Goal: Transaction & Acquisition: Purchase product/service

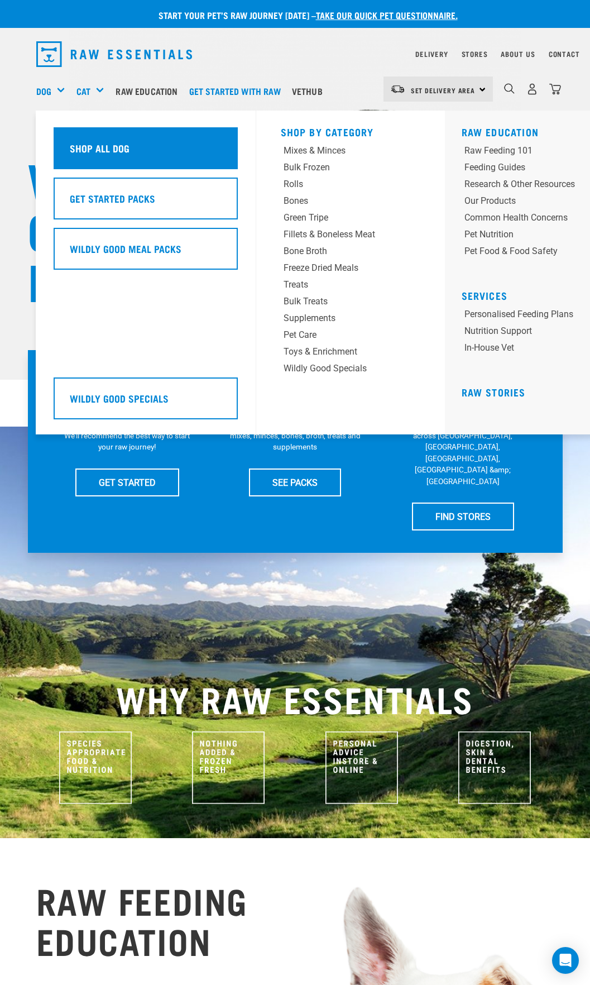
click at [114, 141] on h5 "Shop All Dog" at bounding box center [100, 148] width 60 height 15
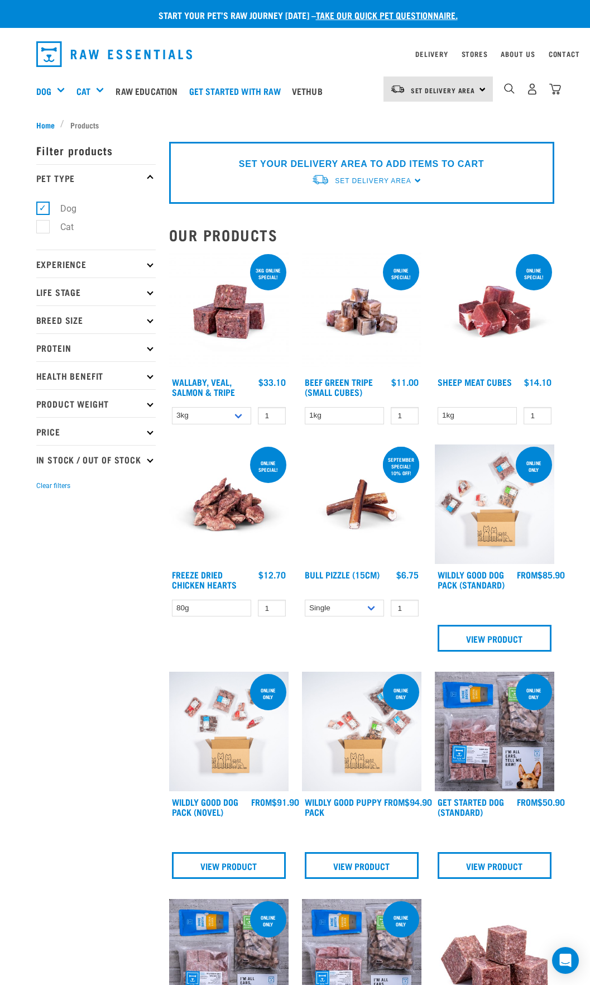
click at [151, 291] on icon at bounding box center [150, 292] width 6 height 6
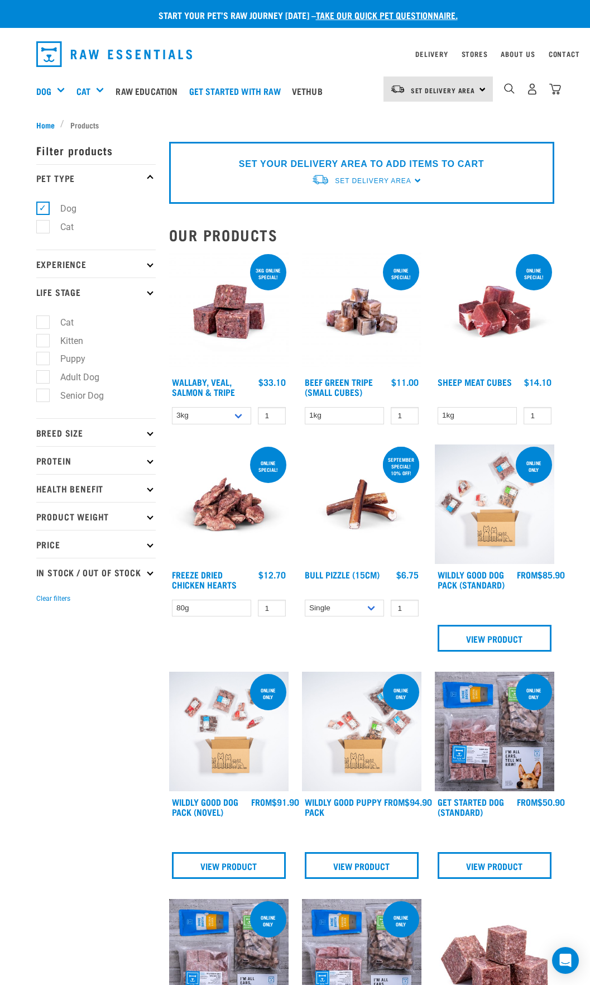
click at [45, 374] on label "Adult Dog" at bounding box center [72, 377] width 61 height 14
click at [44, 374] on input "Adult Dog" at bounding box center [39, 375] width 7 height 7
checkbox input "true"
click at [149, 433] on icon at bounding box center [150, 433] width 6 height 6
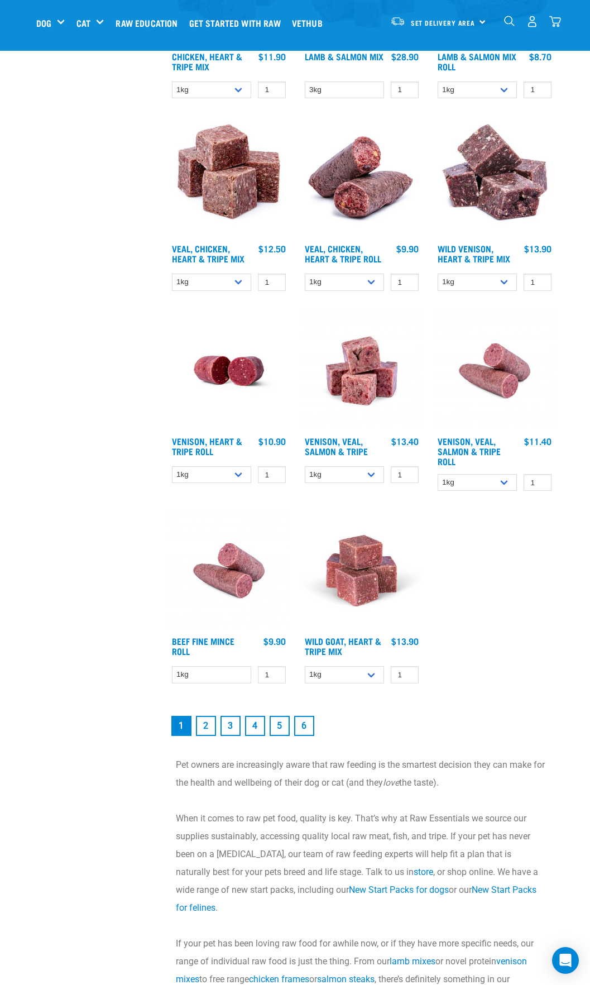
scroll to position [1676, 0]
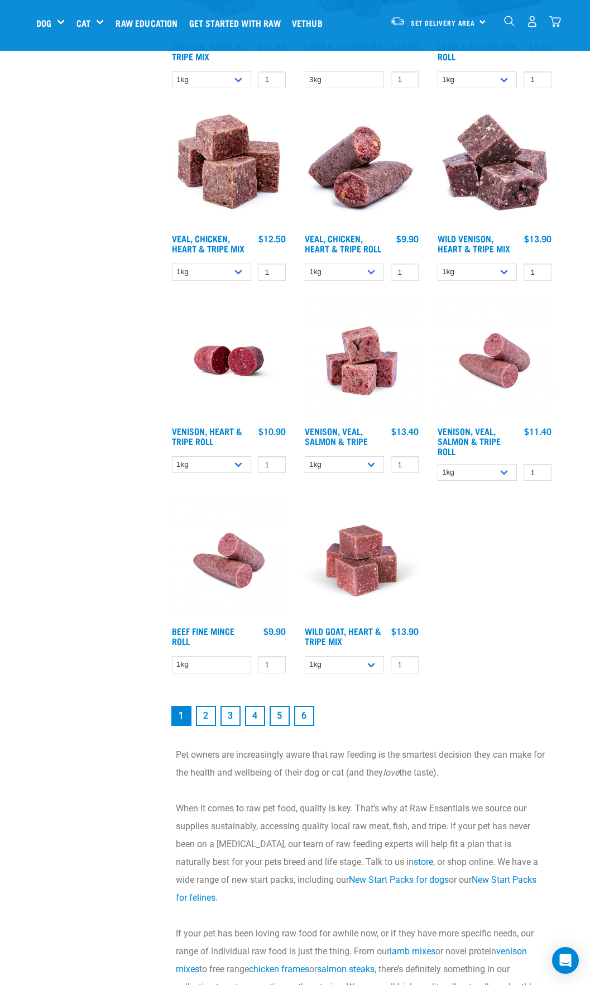
click at [207, 719] on link "2" at bounding box center [206, 716] width 20 height 20
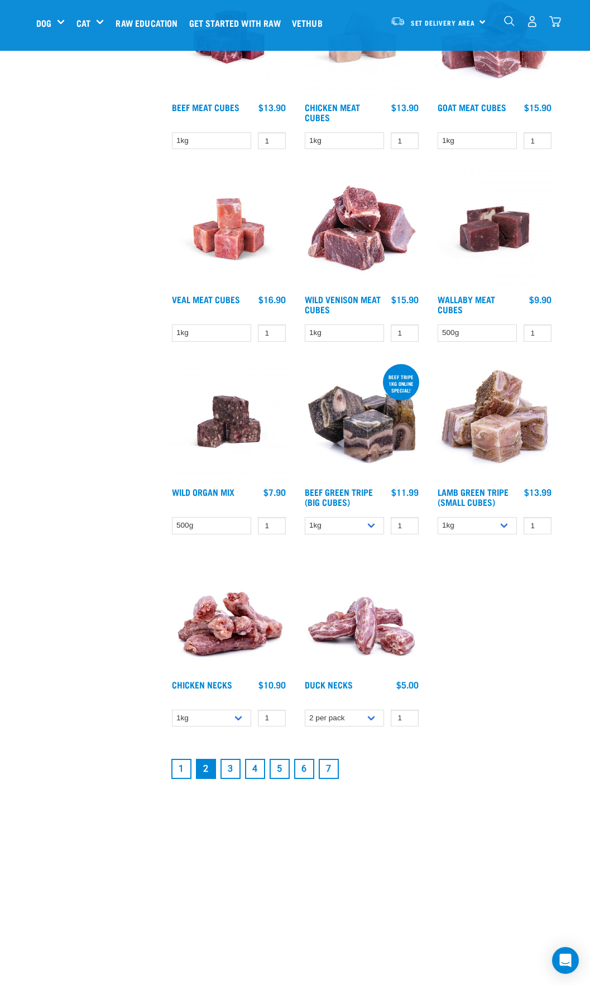
scroll to position [1582, 0]
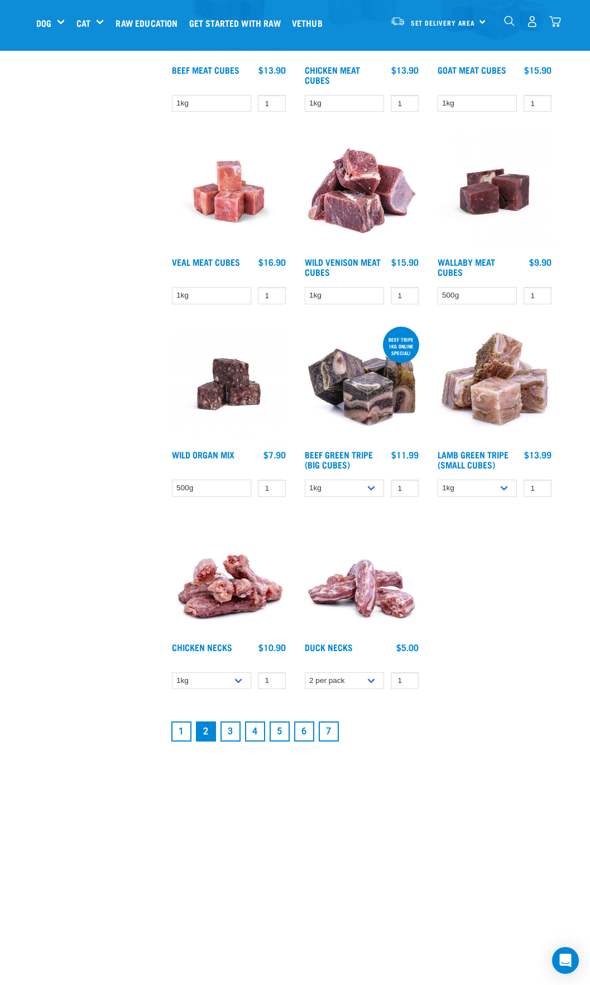
click at [227, 598] on img at bounding box center [229, 577] width 120 height 120
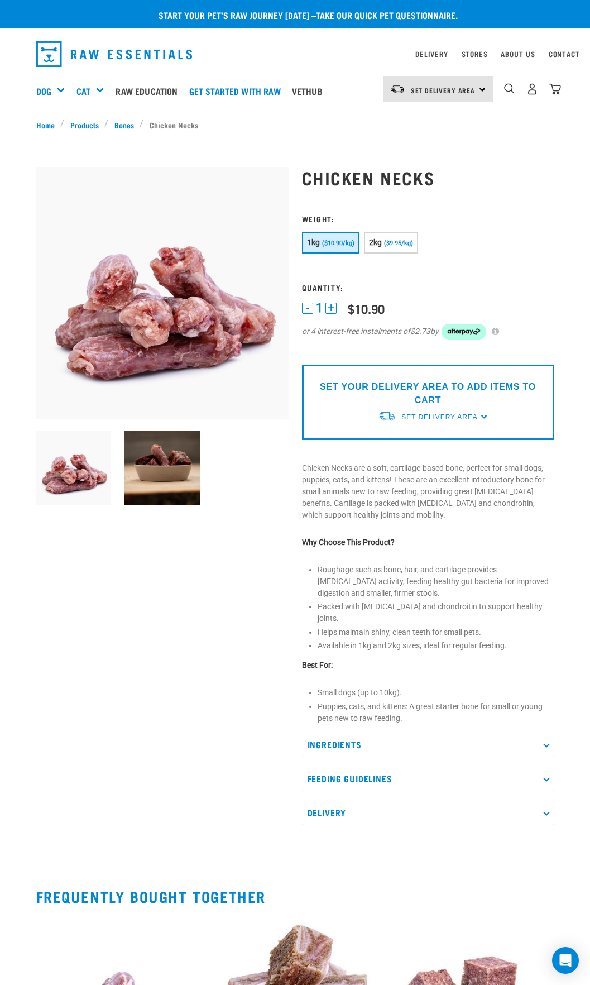
click at [410, 397] on p "SET YOUR DELIVERY AREA TO ADD ITEMS TO CART" at bounding box center [429, 393] width 236 height 27
click at [454, 92] on span "Set Delivery Area" at bounding box center [443, 90] width 65 height 4
click at [427, 117] on link "[GEOGRAPHIC_DATA]" at bounding box center [437, 120] width 107 height 25
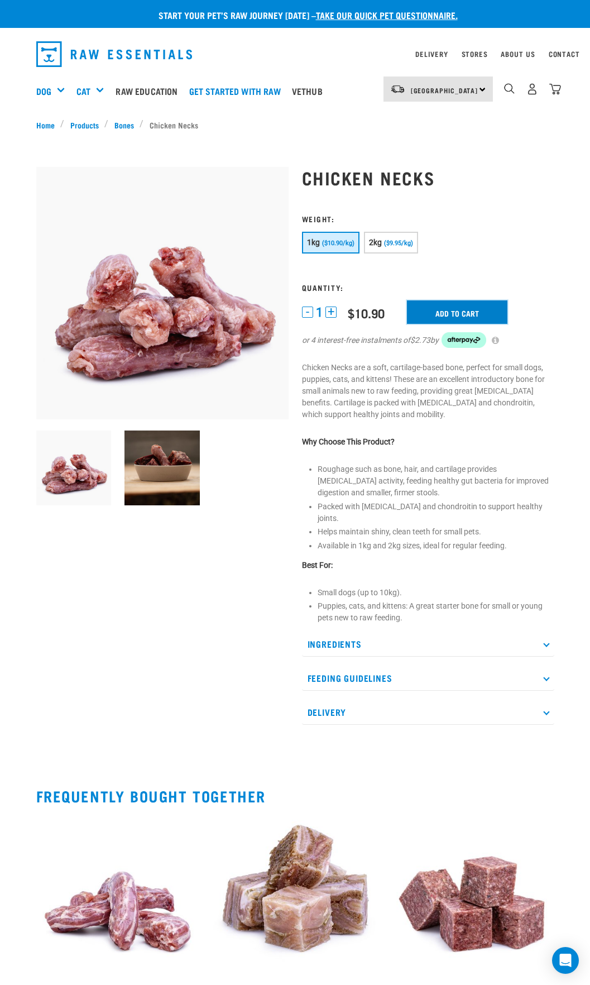
click at [448, 312] on input "Add to cart" at bounding box center [457, 312] width 101 height 23
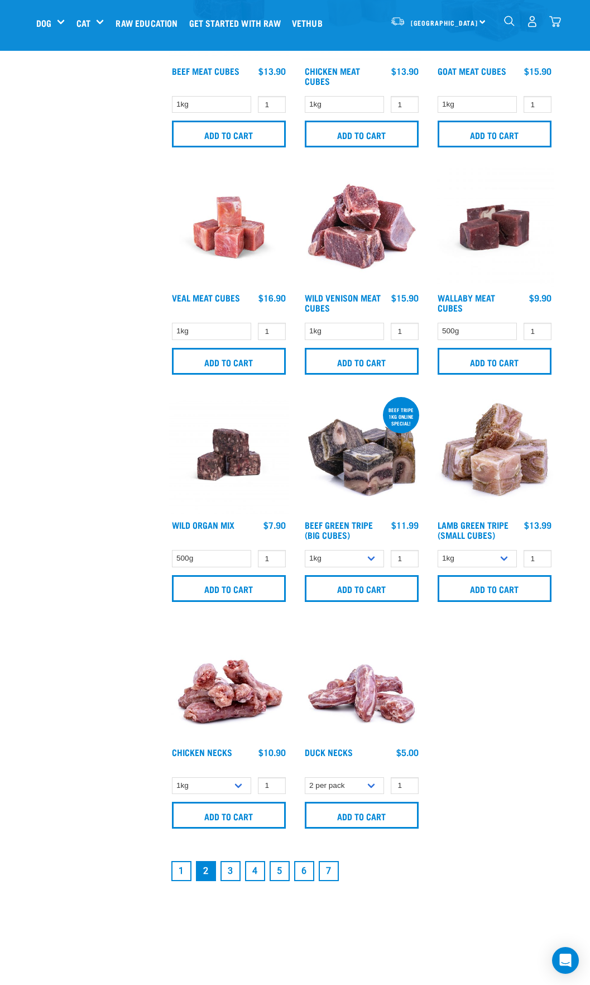
scroll to position [1854, 0]
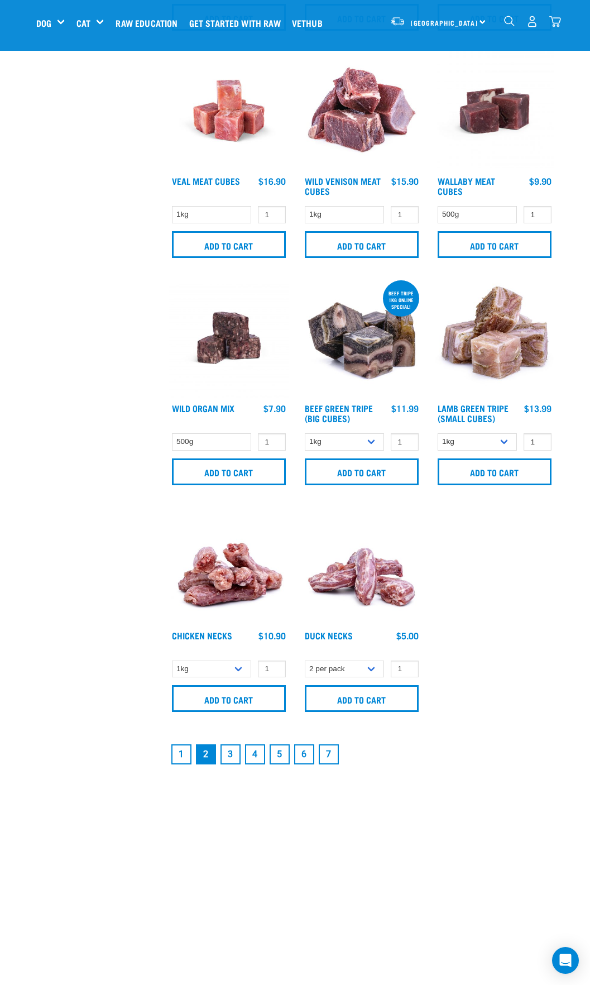
click at [227, 753] on link "3" at bounding box center [231, 755] width 20 height 20
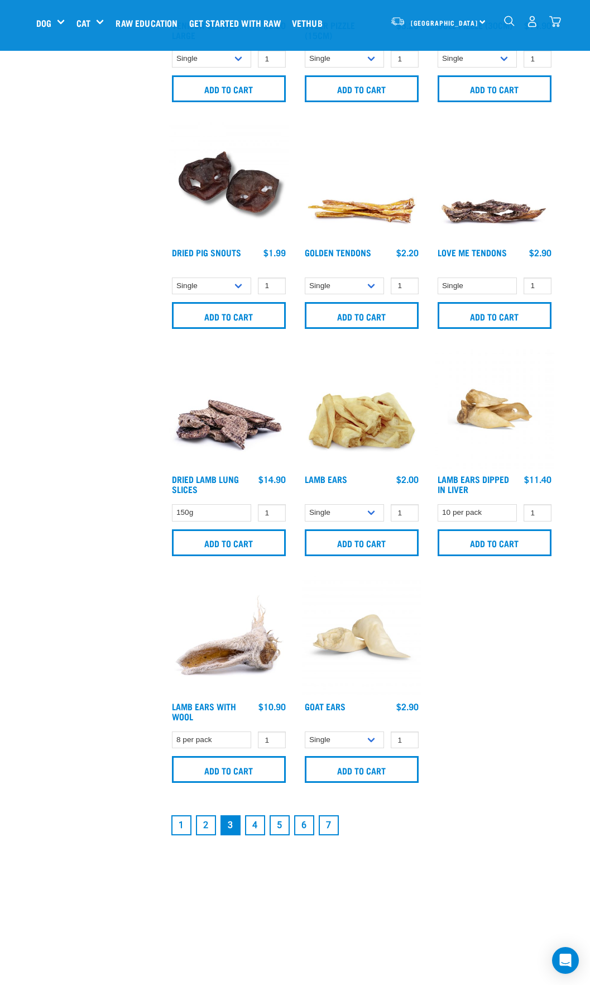
scroll to position [1862, 0]
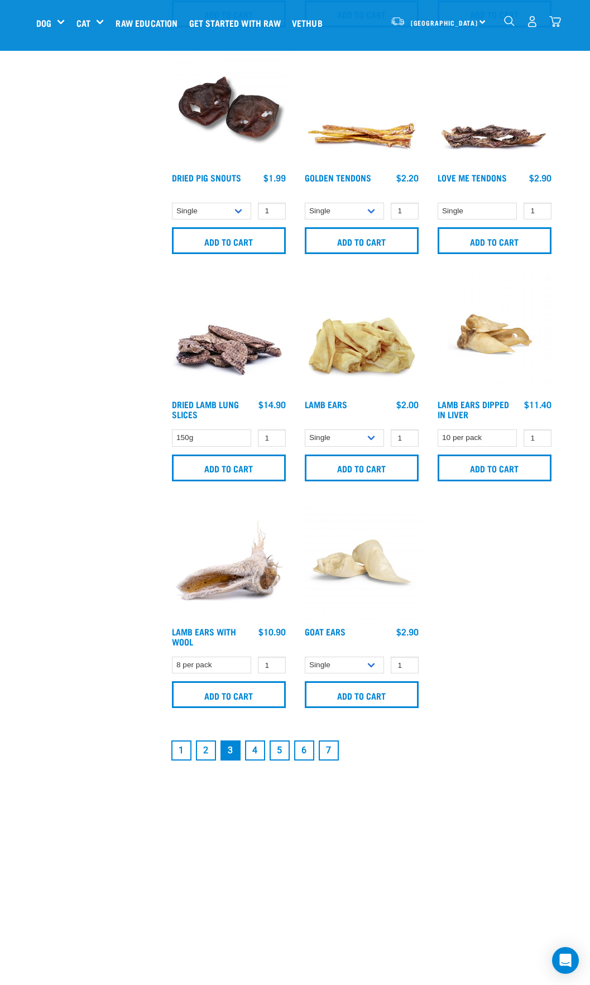
click at [258, 752] on link "4" at bounding box center [255, 751] width 20 height 20
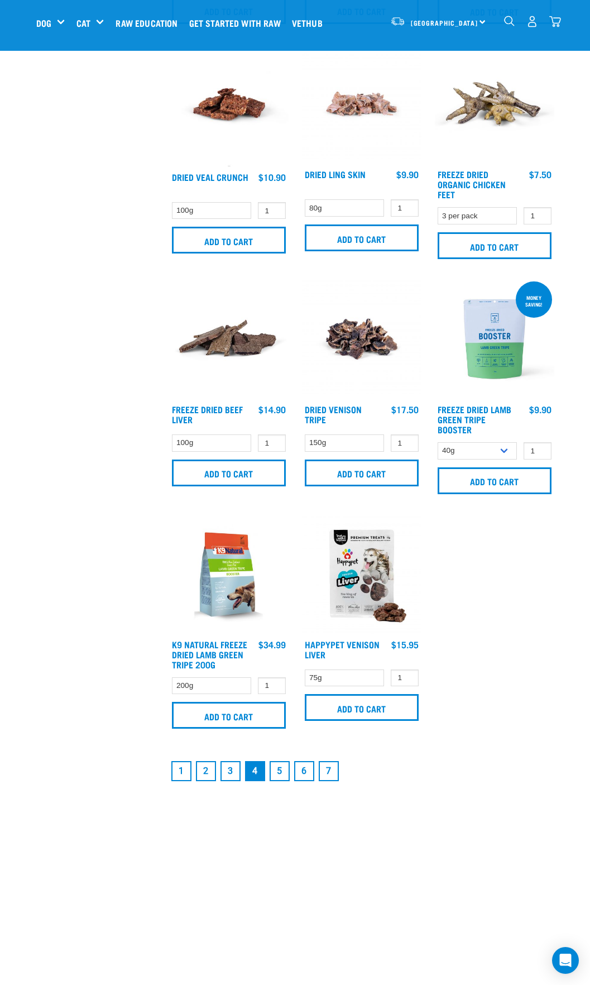
scroll to position [1862, 0]
click at [282, 774] on link "5" at bounding box center [280, 771] width 20 height 20
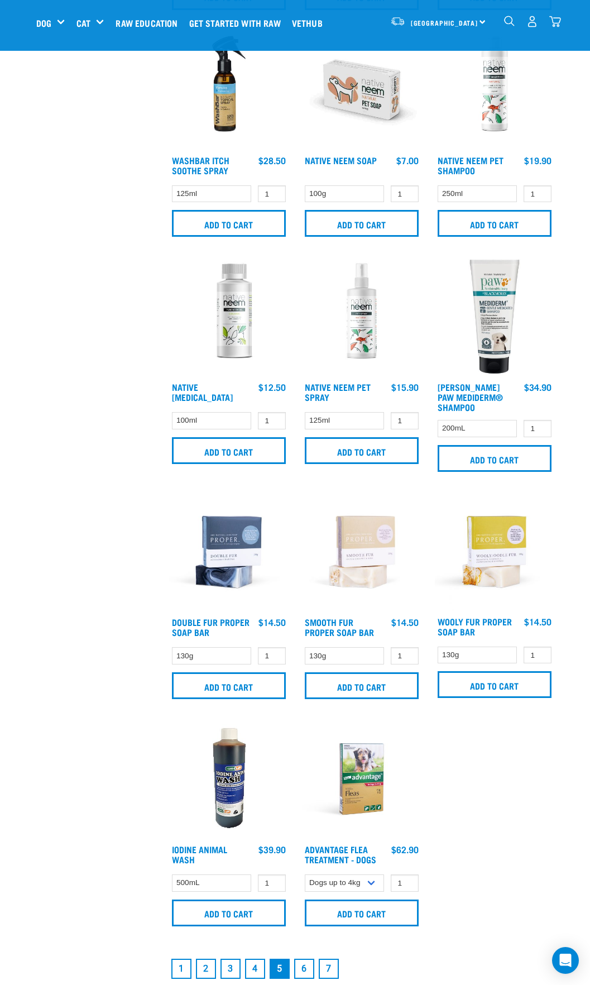
scroll to position [1769, 0]
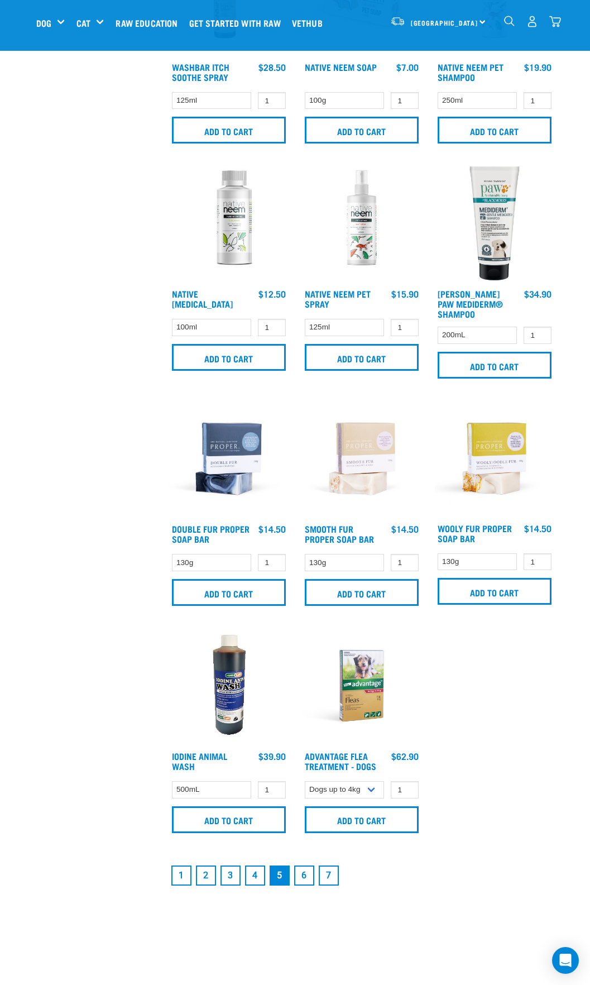
click at [305, 886] on link "6" at bounding box center [304, 876] width 20 height 20
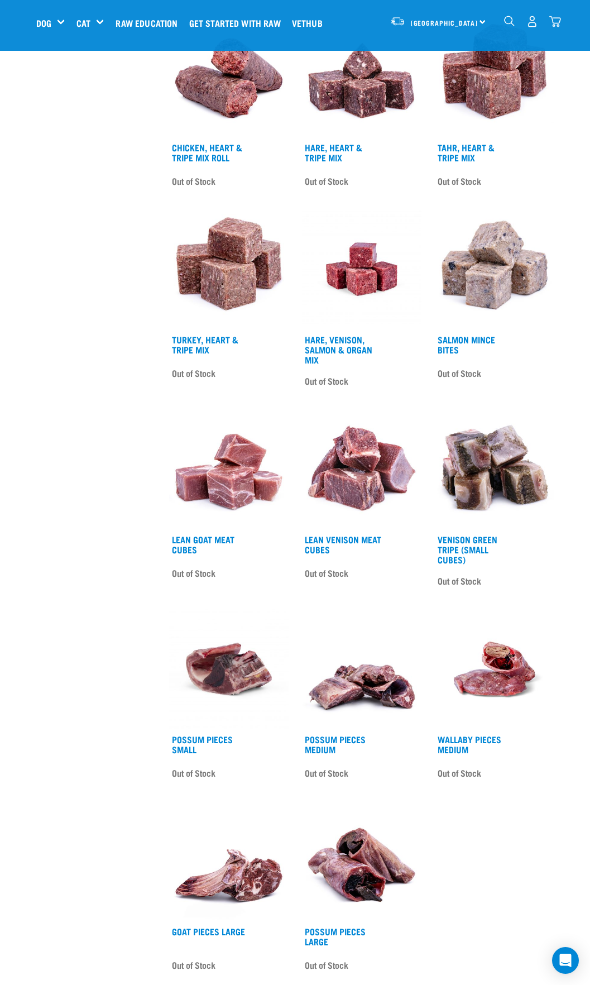
scroll to position [1582, 0]
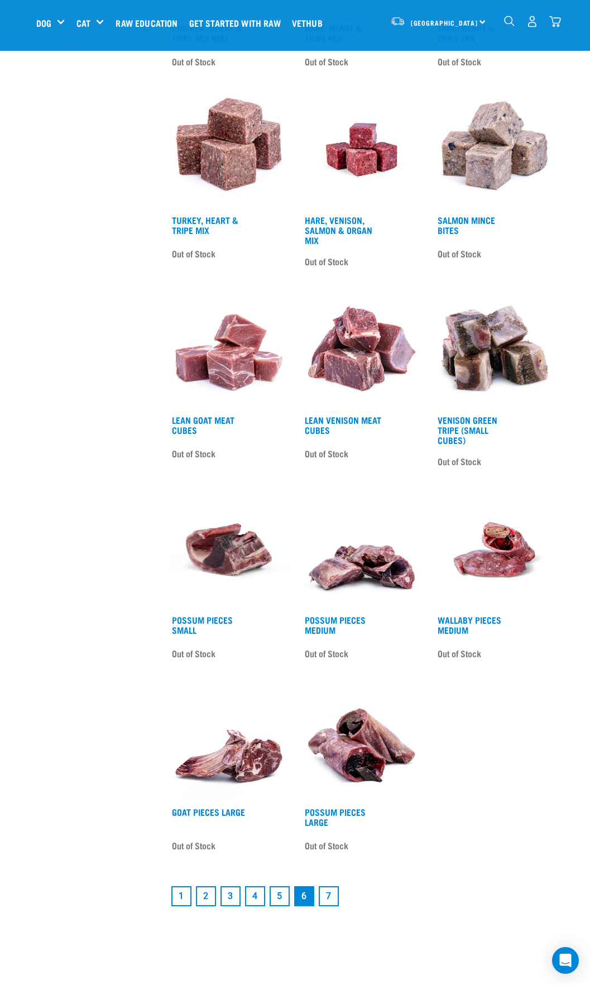
click at [327, 893] on link "7" at bounding box center [329, 896] width 20 height 20
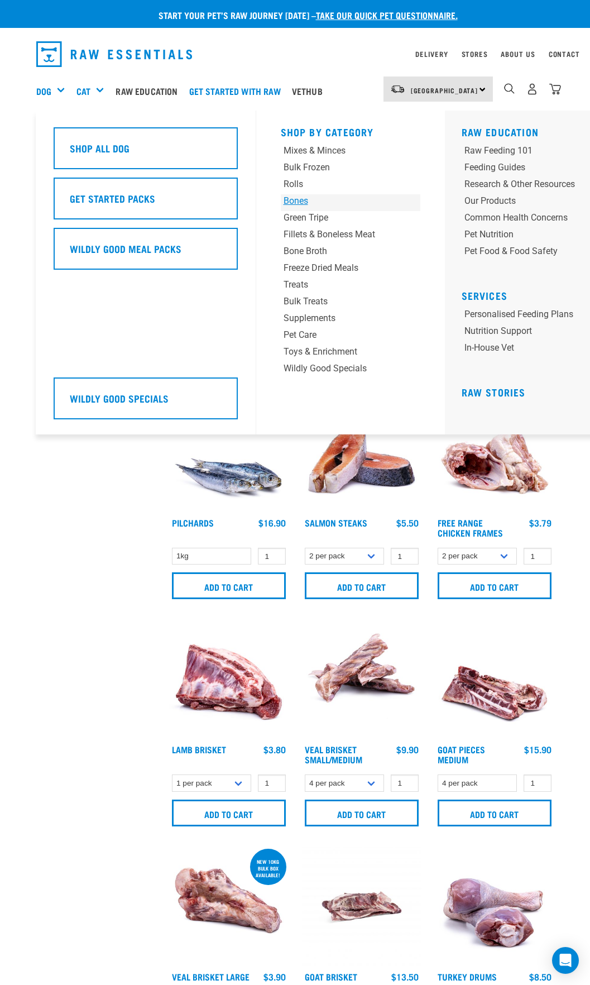
click at [294, 200] on div "Bones" at bounding box center [339, 200] width 110 height 13
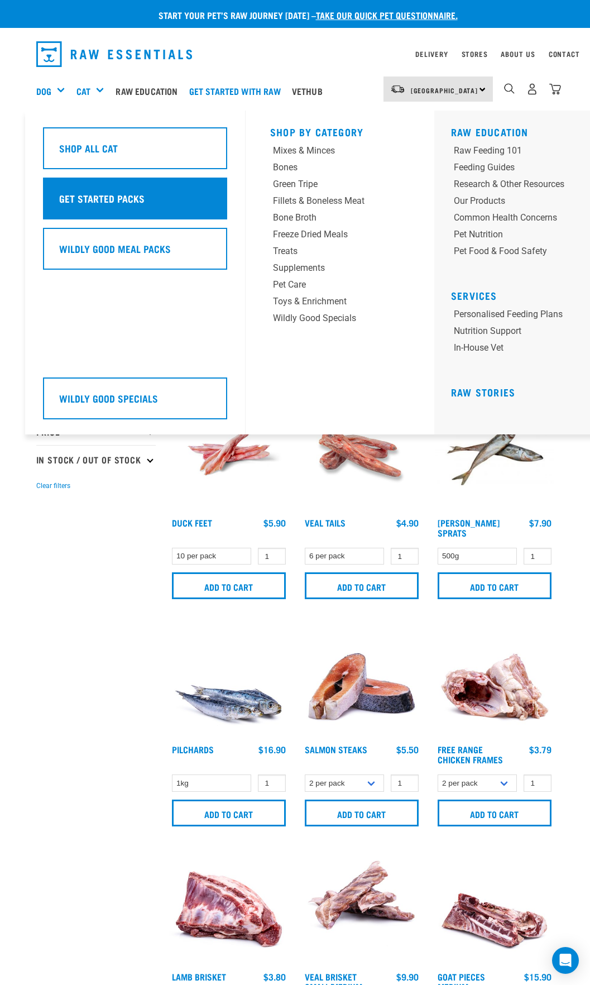
click at [99, 199] on h5 "Get Started Packs" at bounding box center [101, 198] width 85 height 15
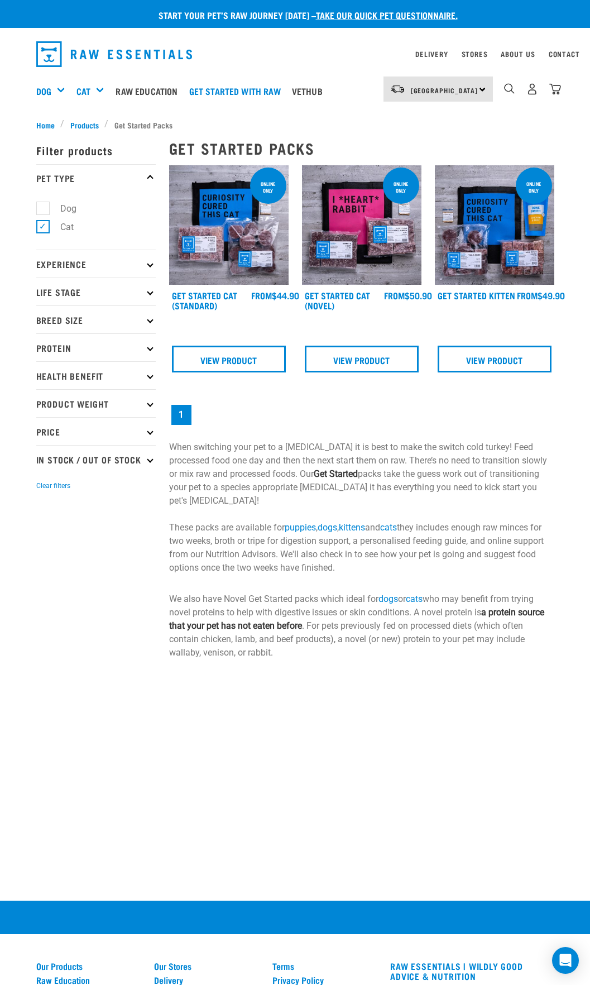
click at [42, 203] on label "Dog" at bounding box center [61, 209] width 39 height 14
click at [42, 203] on input "Dog" at bounding box center [39, 206] width 7 height 7
checkbox input "true"
click at [45, 228] on label "Cat" at bounding box center [60, 227] width 36 height 14
click at [44, 228] on input "Cat" at bounding box center [39, 224] width 7 height 7
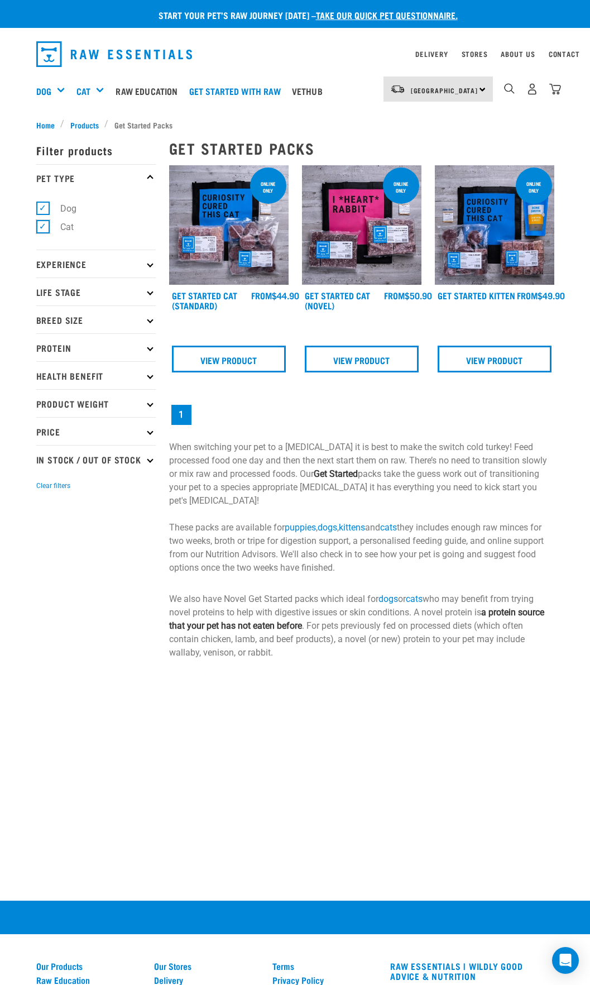
checkbox input "false"
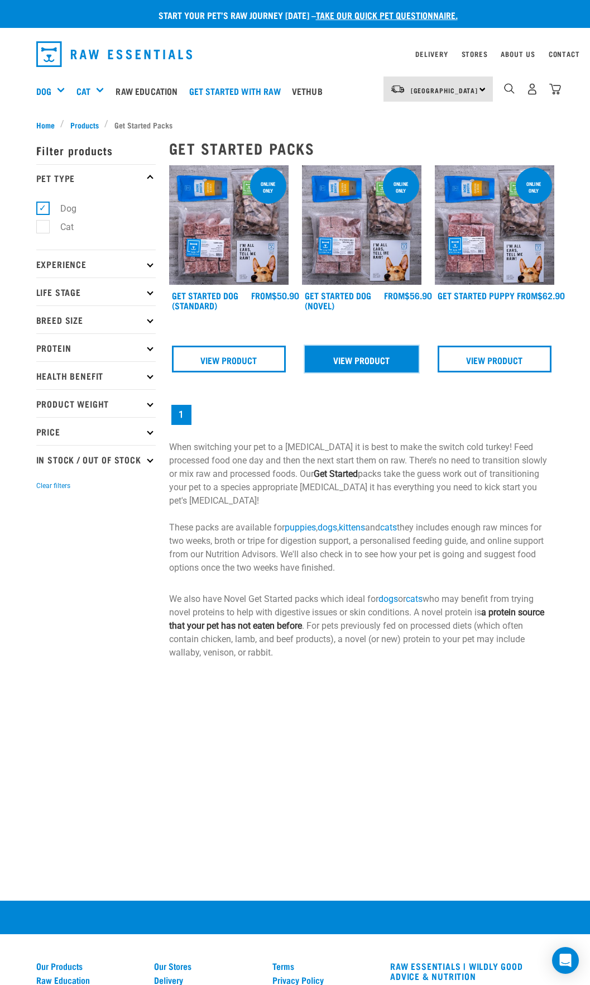
click at [355, 365] on link "View Product" at bounding box center [362, 359] width 114 height 27
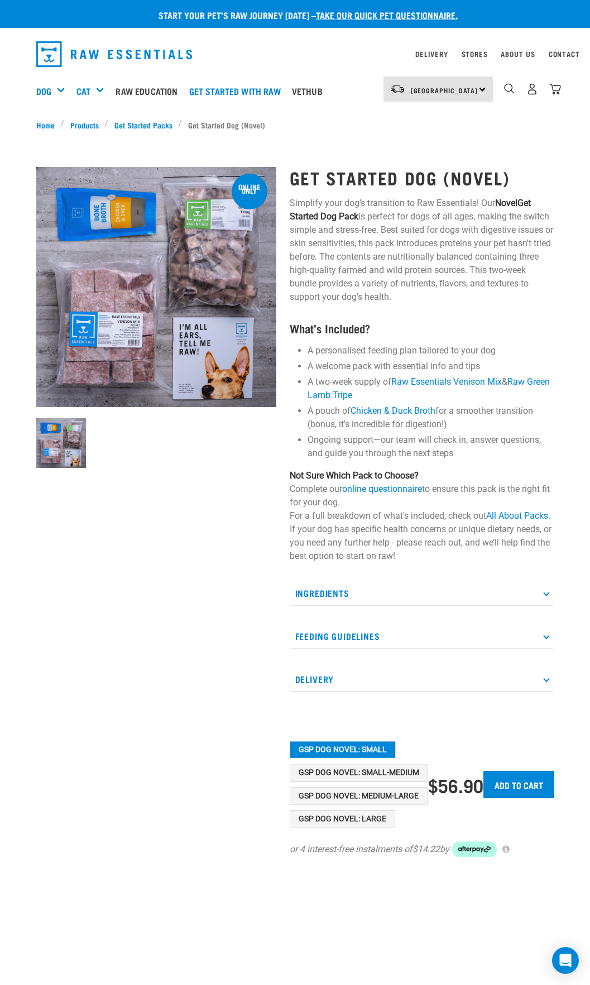
click at [547, 593] on icon at bounding box center [546, 593] width 6 height 6
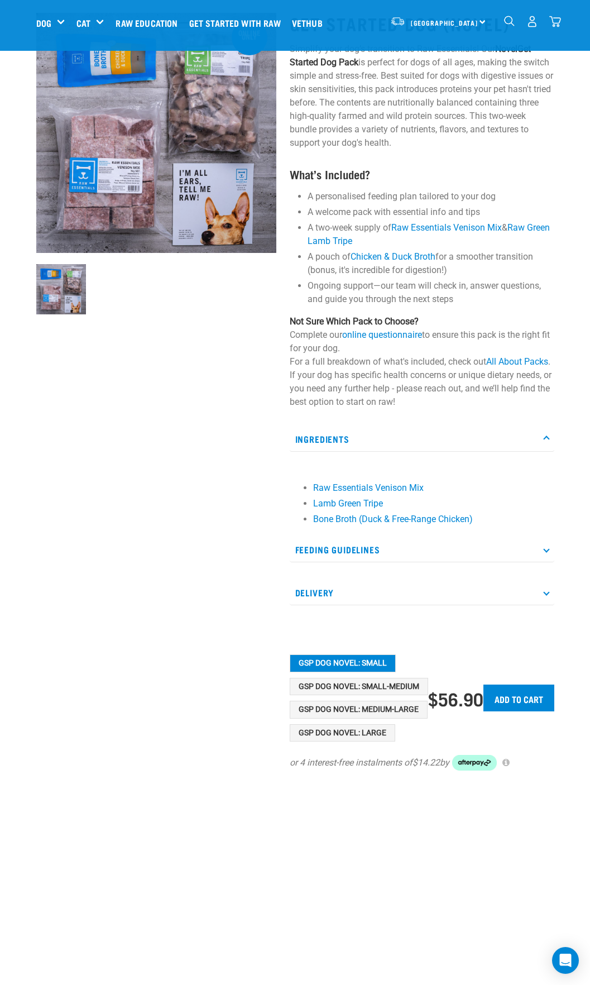
scroll to position [93, 0]
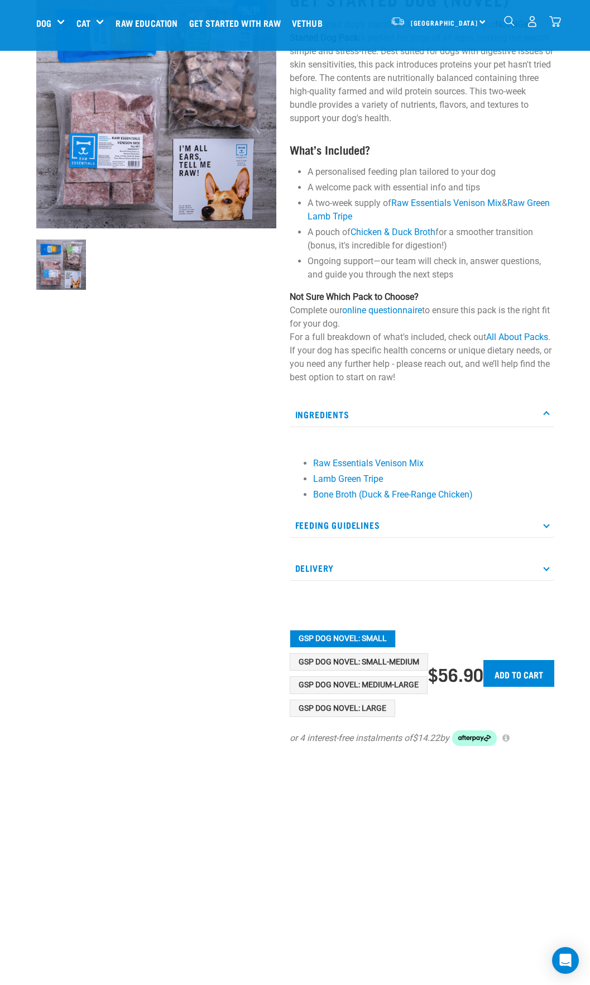
click at [547, 525] on icon at bounding box center [546, 525] width 6 height 6
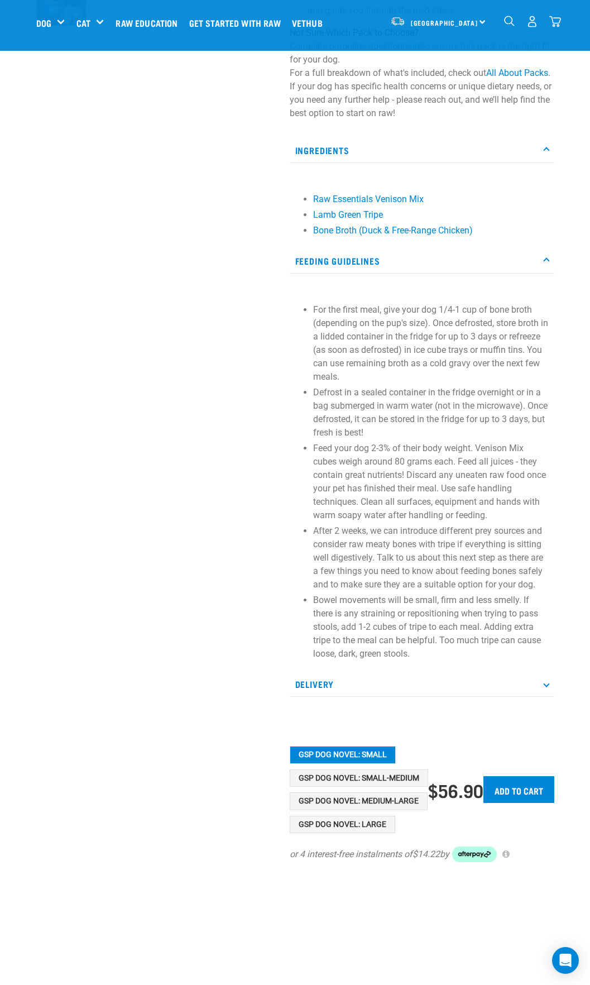
scroll to position [373, 0]
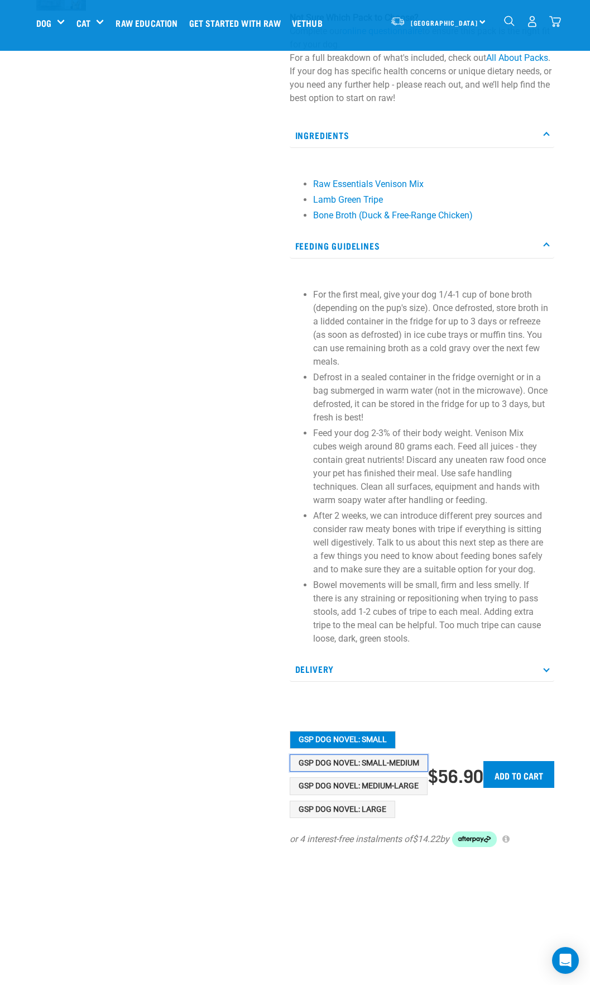
click at [373, 762] on button "GSP Dog Novel: Small-Medium" at bounding box center [359, 764] width 139 height 18
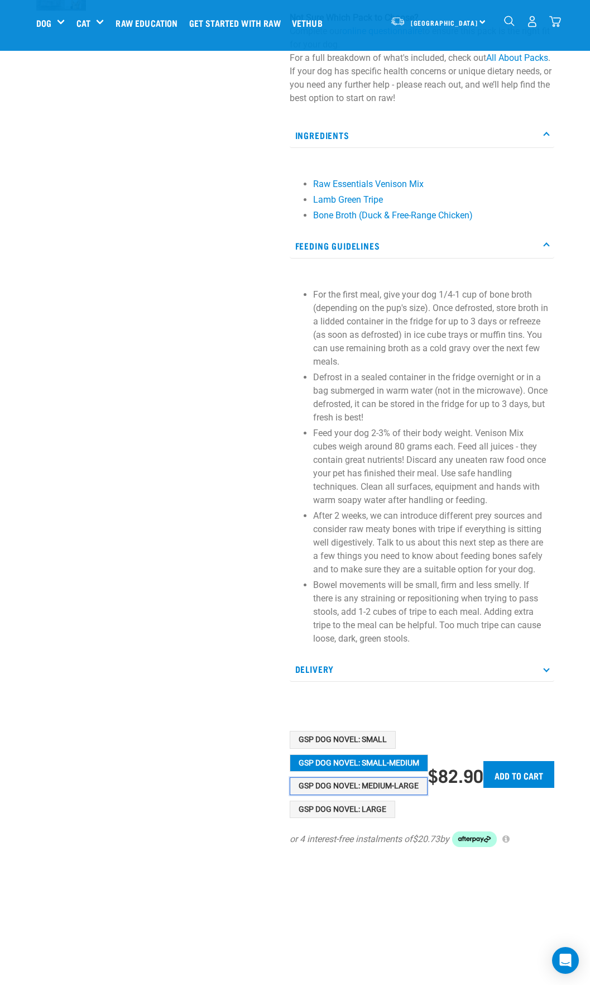
click at [382, 782] on button "GSP Dog Novel: Medium-Large" at bounding box center [359, 787] width 138 height 18
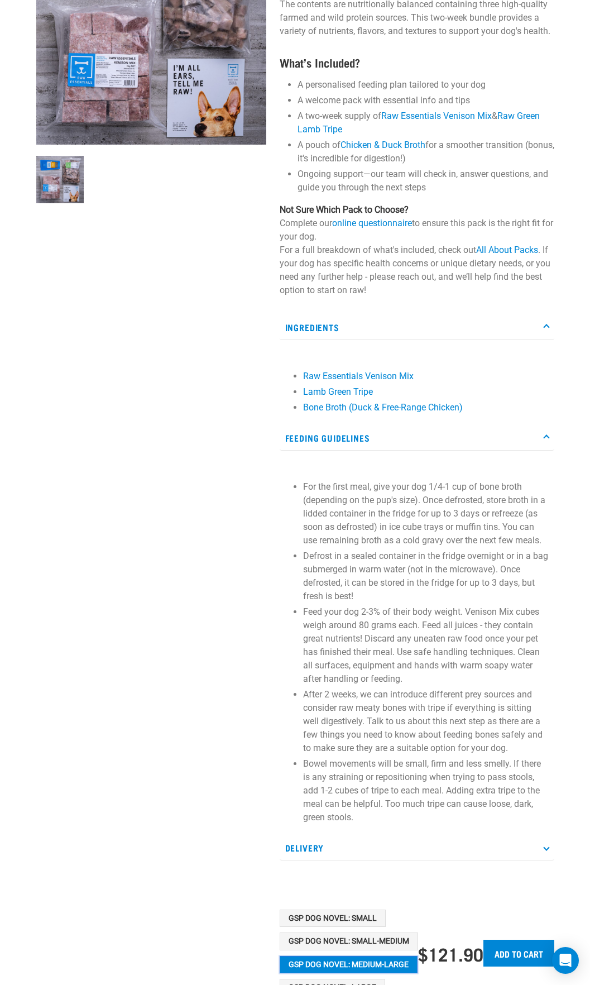
scroll to position [0, 0]
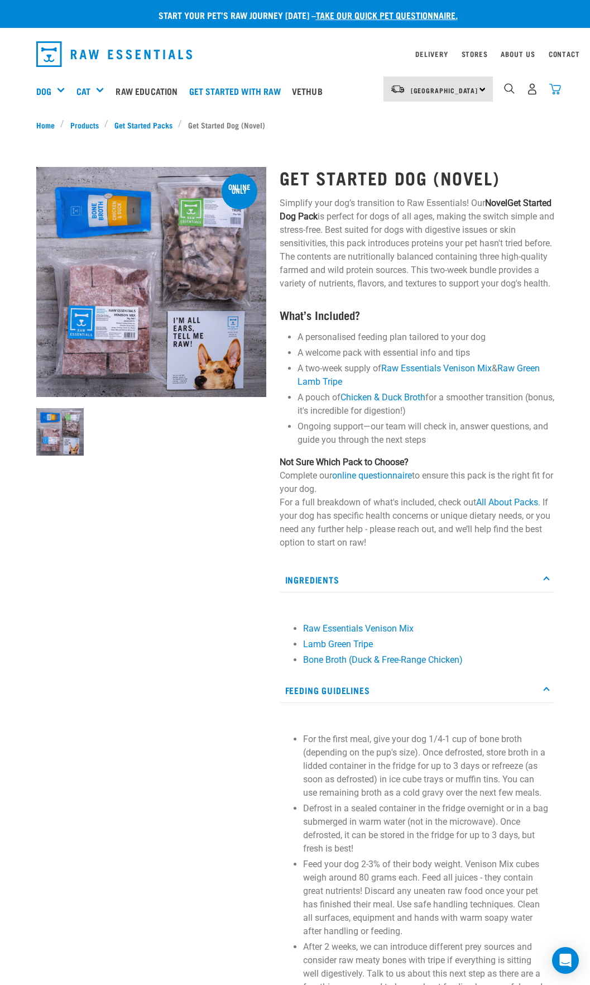
click at [555, 88] on img "dropdown navigation" at bounding box center [556, 89] width 12 height 12
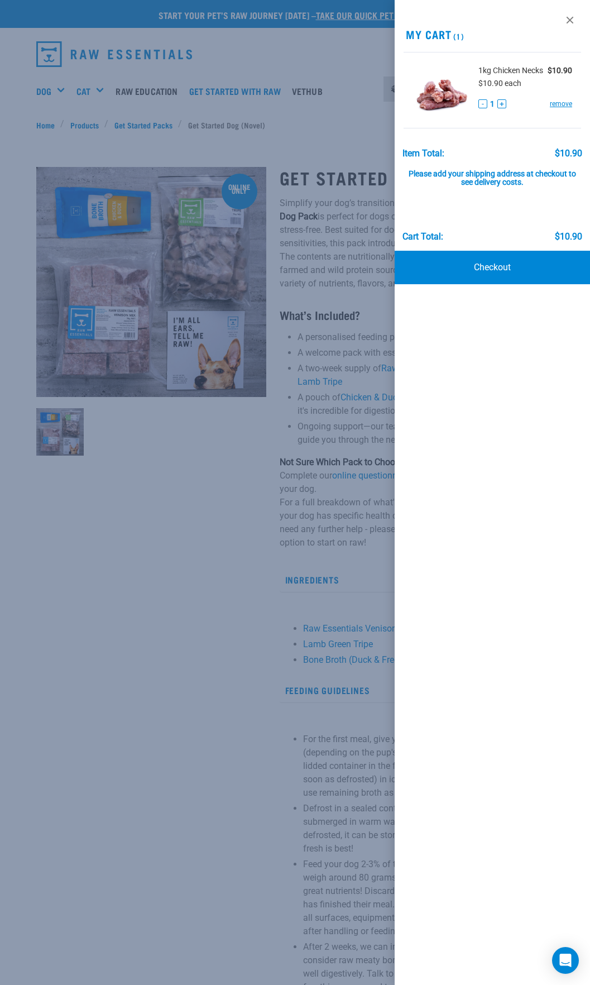
click at [131, 538] on div at bounding box center [295, 492] width 590 height 985
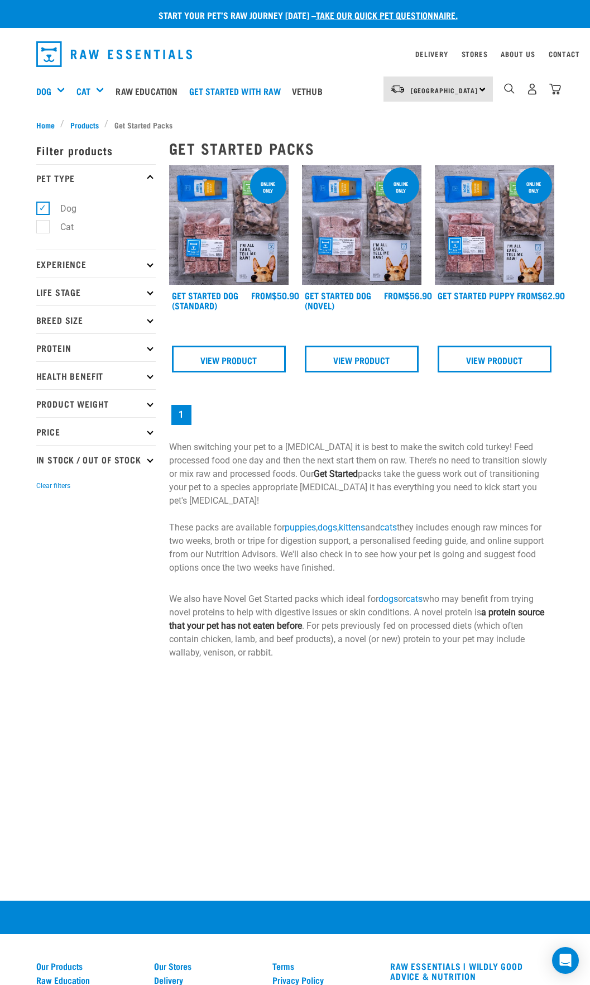
click at [206, 225] on img at bounding box center [229, 225] width 120 height 120
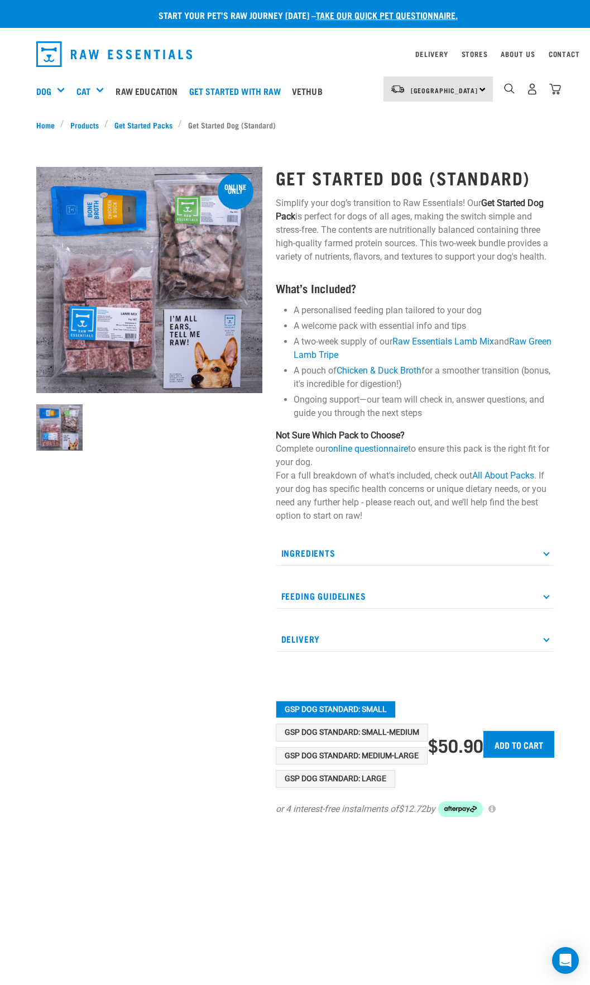
click at [542, 552] on p "Ingredients" at bounding box center [415, 553] width 279 height 25
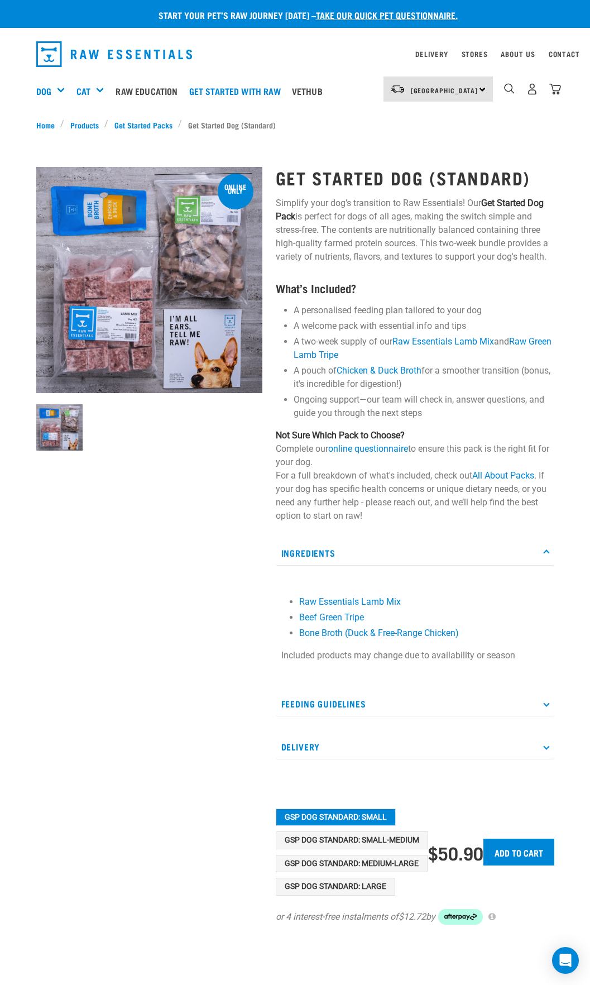
click at [543, 702] on p "Feeding Guidelines" at bounding box center [415, 704] width 279 height 25
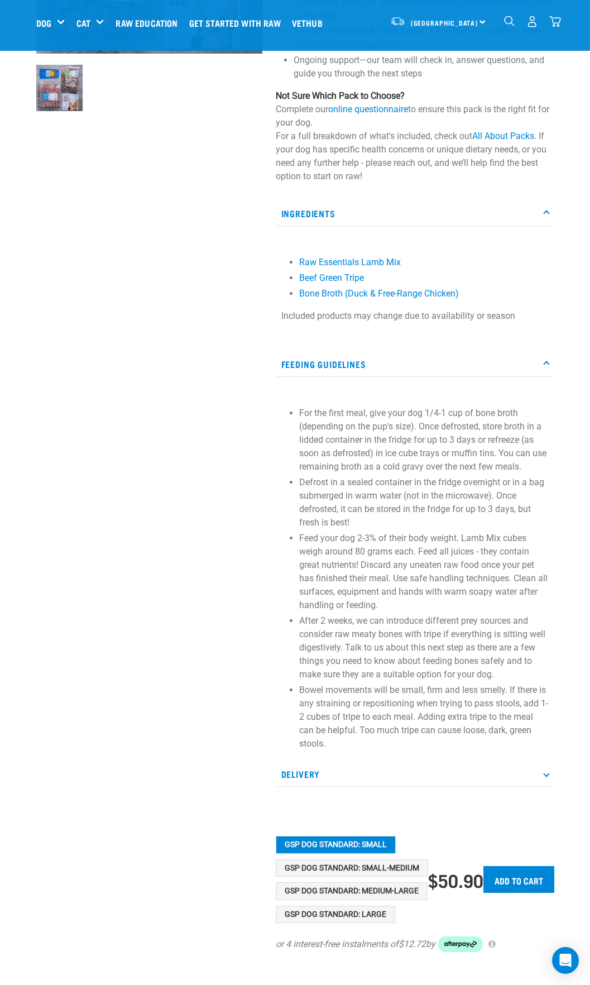
scroll to position [279, 0]
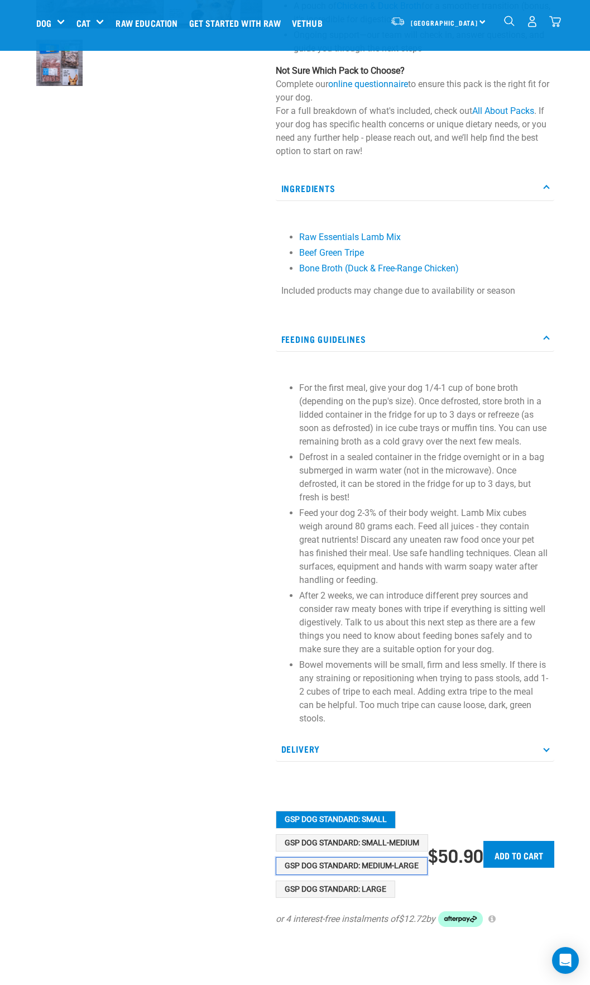
click at [351, 870] on button "GSP Dog Standard: Medium-Large" at bounding box center [352, 866] width 152 height 18
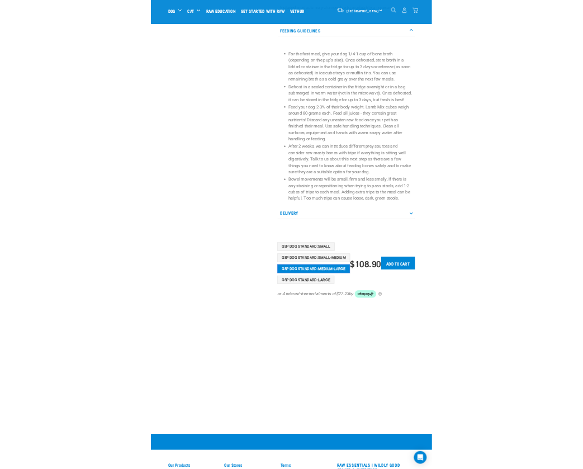
scroll to position [559, 0]
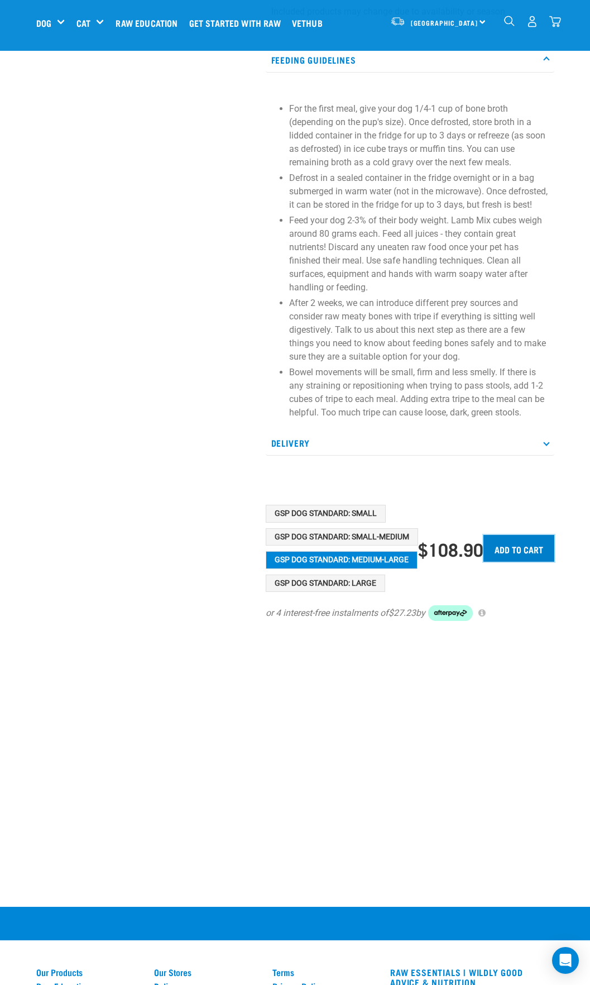
click at [520, 562] on input "Add to cart" at bounding box center [519, 548] width 71 height 27
